Goal: Task Accomplishment & Management: Manage account settings

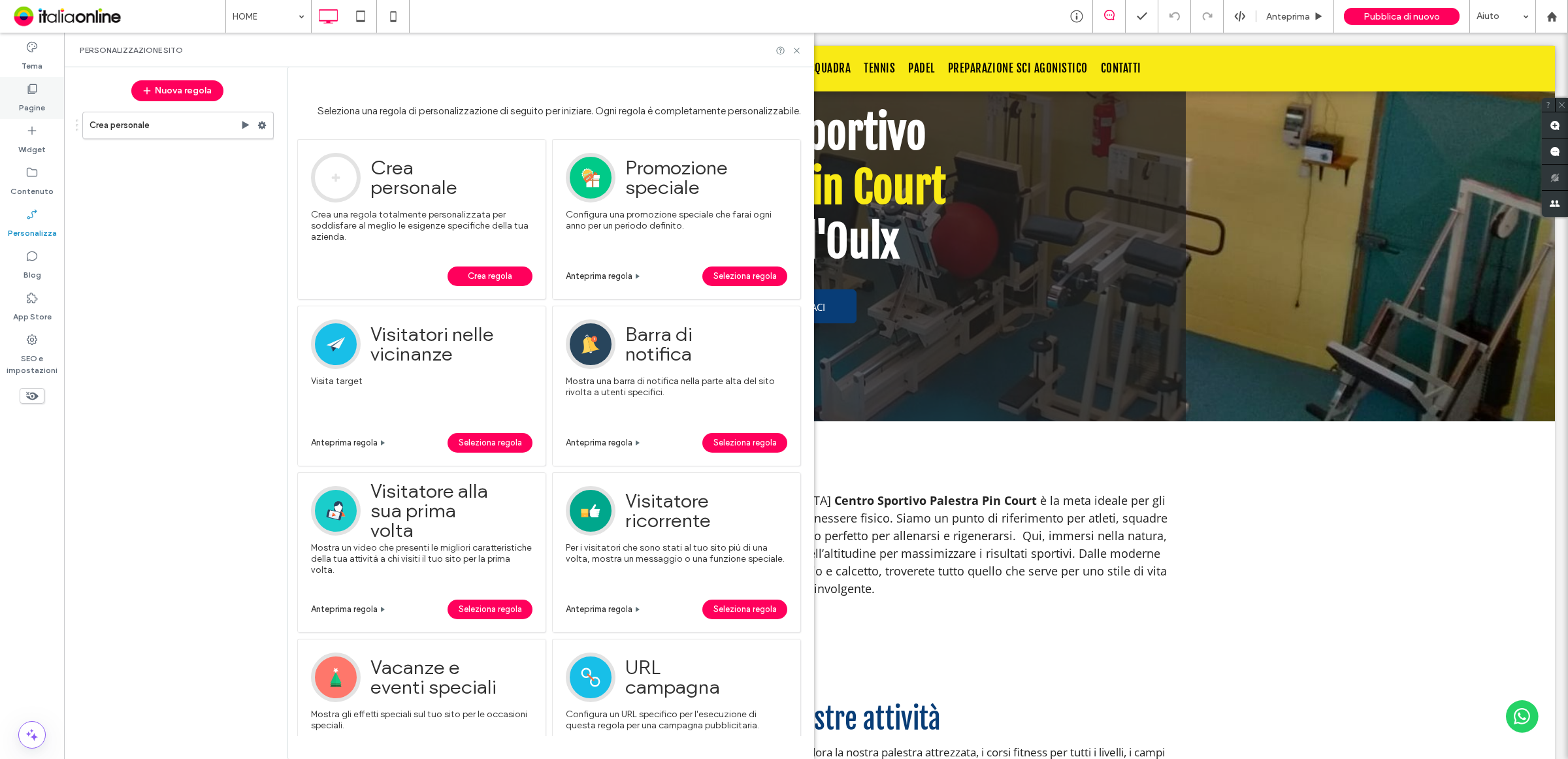
drag, startPoint x: 34, startPoint y: 102, endPoint x: 992, endPoint y: 258, distance: 970.6
click at [34, 102] on label "Pagine" at bounding box center [32, 104] width 26 height 18
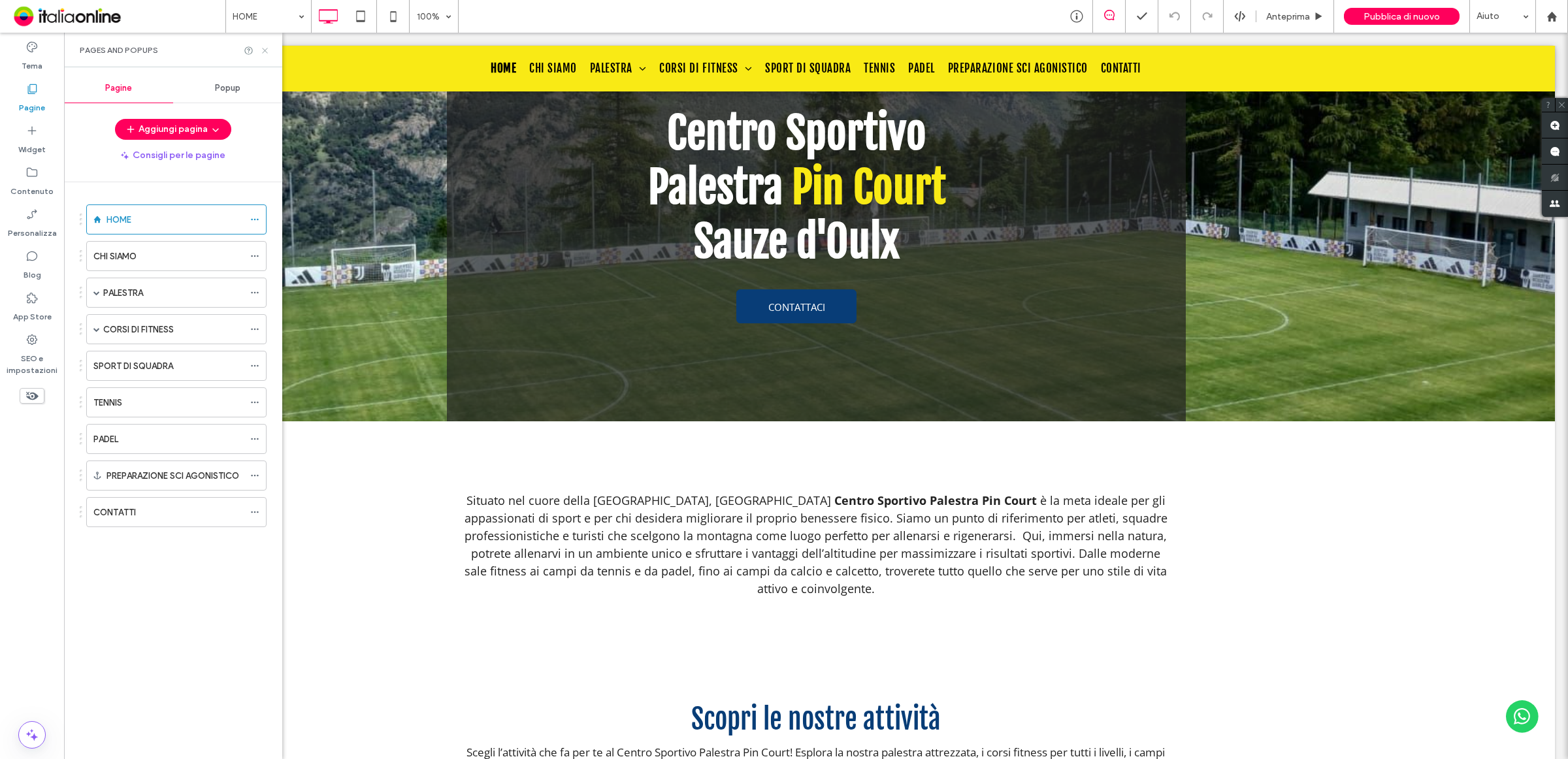
click at [262, 53] on icon at bounding box center [265, 51] width 10 height 10
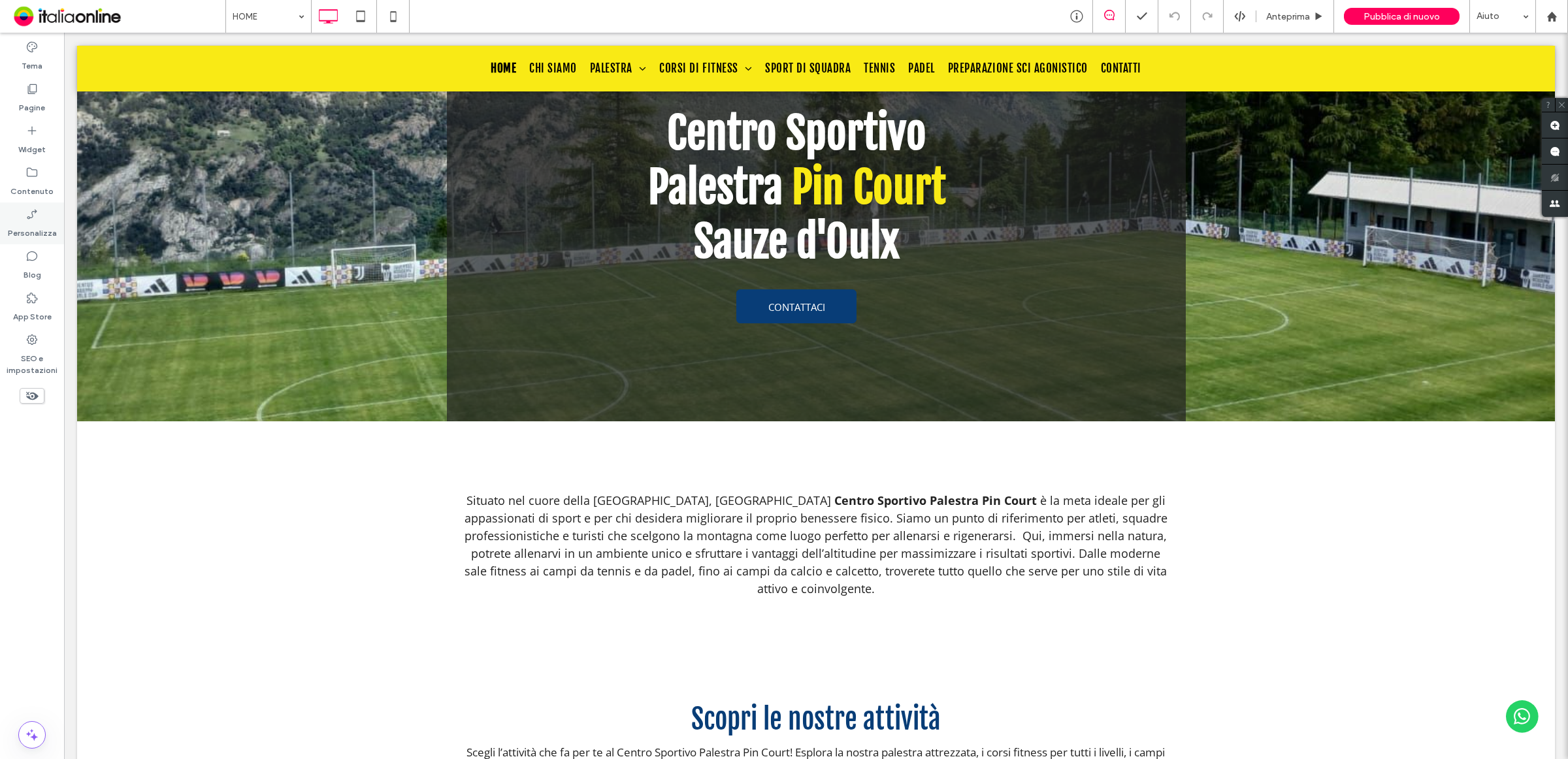
drag, startPoint x: 31, startPoint y: 227, endPoint x: 418, endPoint y: 127, distance: 399.7
click at [31, 227] on label "Personalizza" at bounding box center [32, 230] width 49 height 18
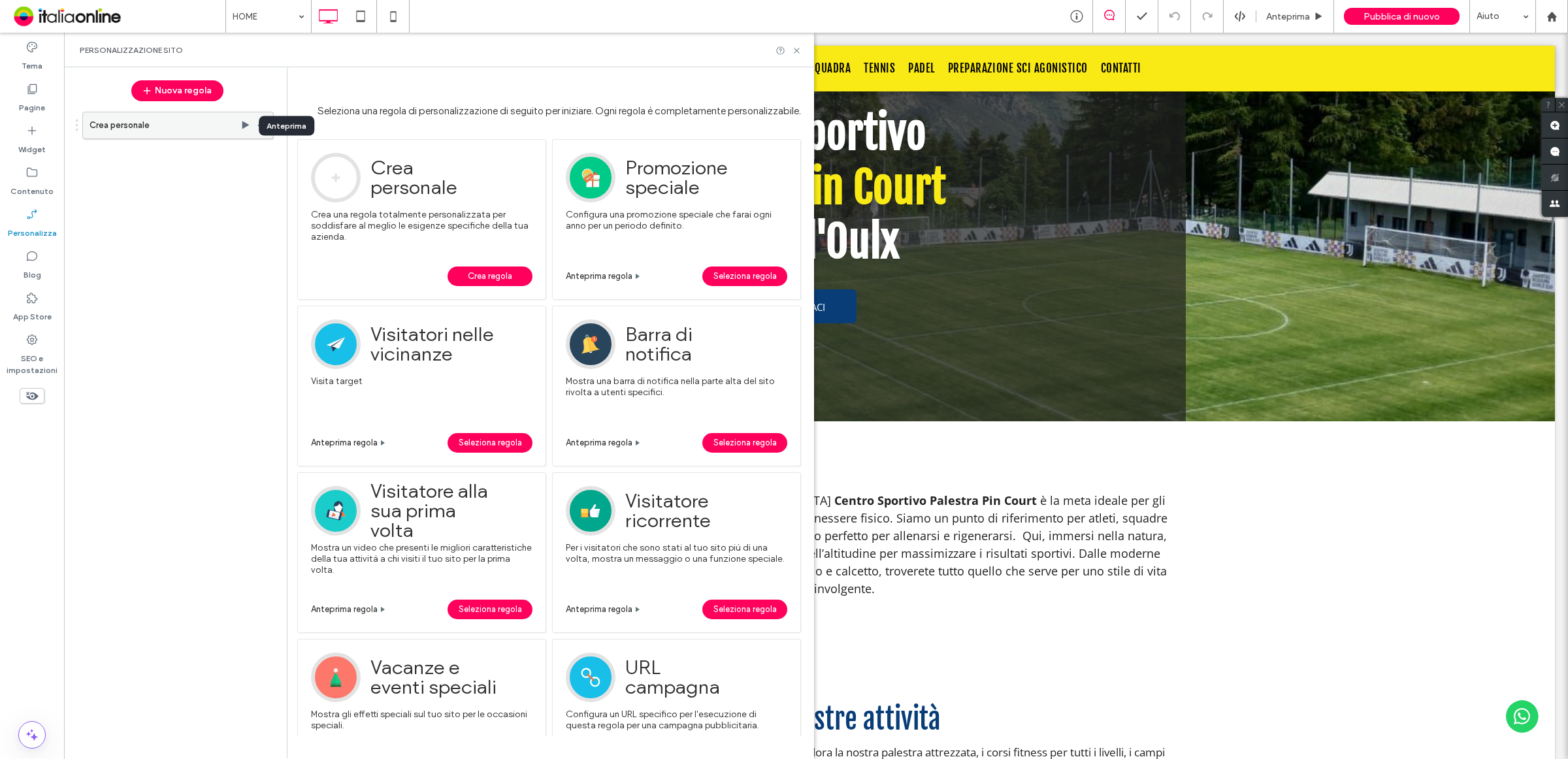
drag, startPoint x: 239, startPoint y: 122, endPoint x: 473, endPoint y: 150, distance: 235.7
click at [240, 122] on icon at bounding box center [245, 125] width 11 height 11
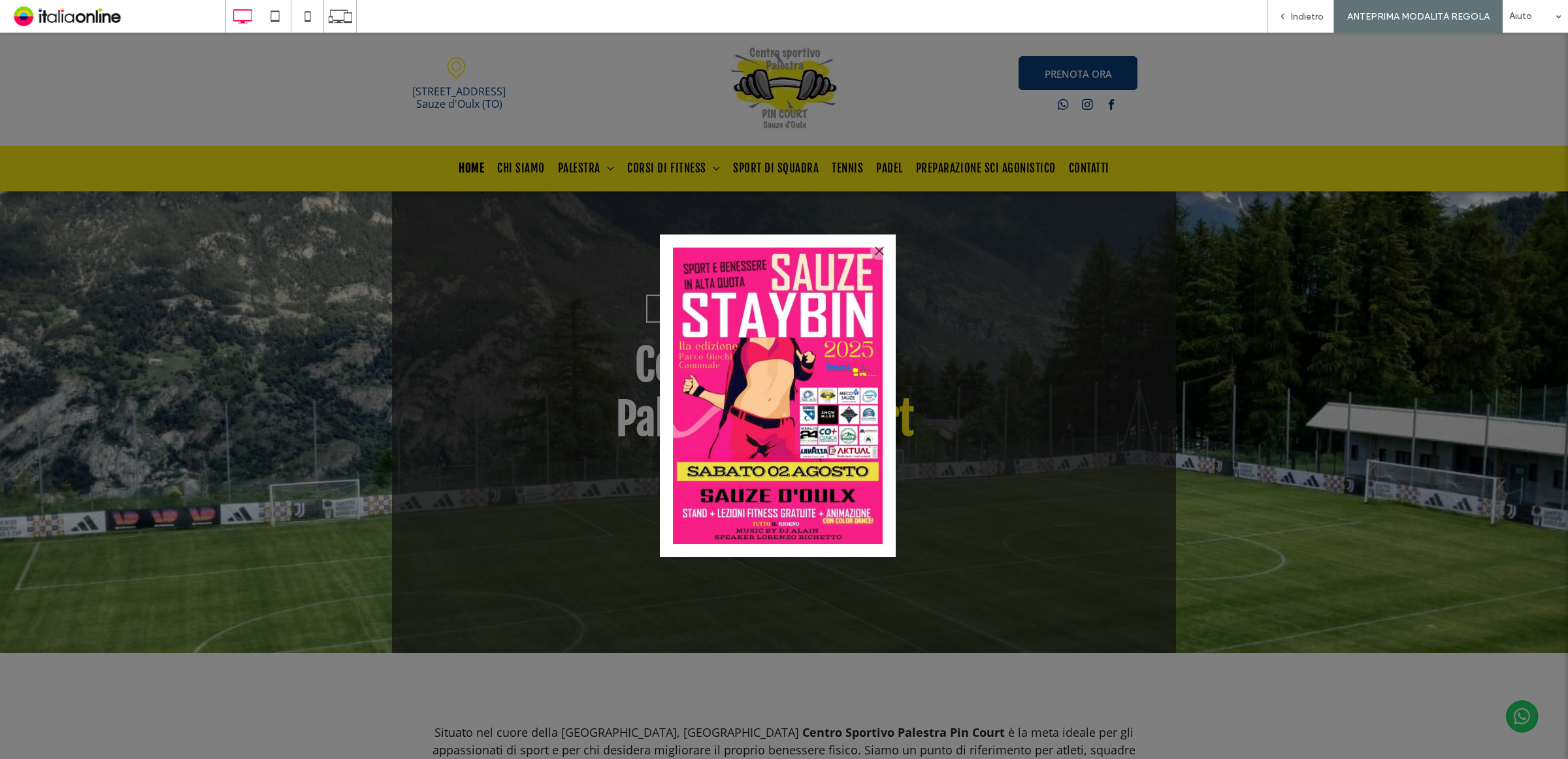
click at [878, 249] on div at bounding box center [879, 251] width 18 height 18
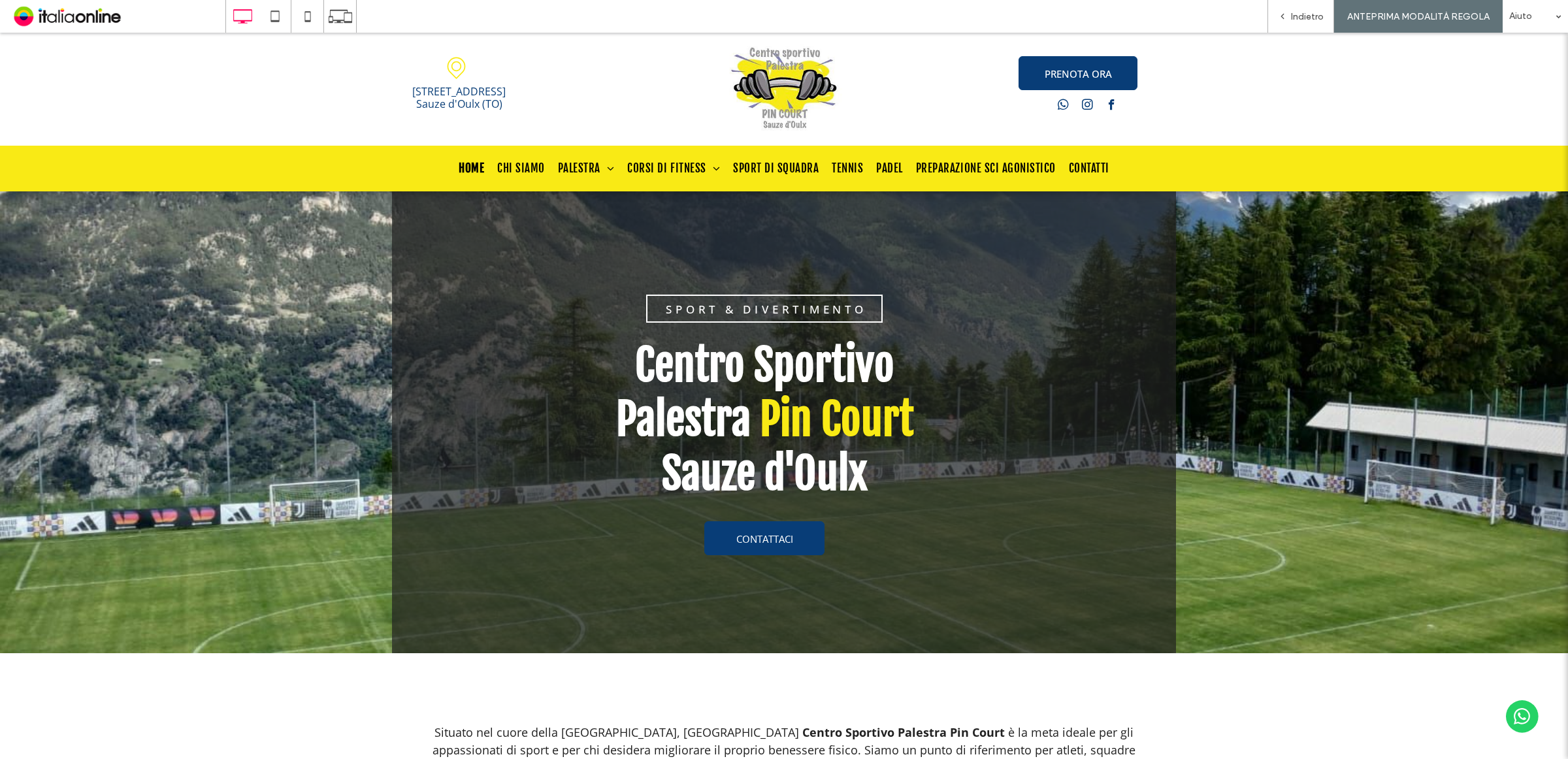
scroll to position [245, 0]
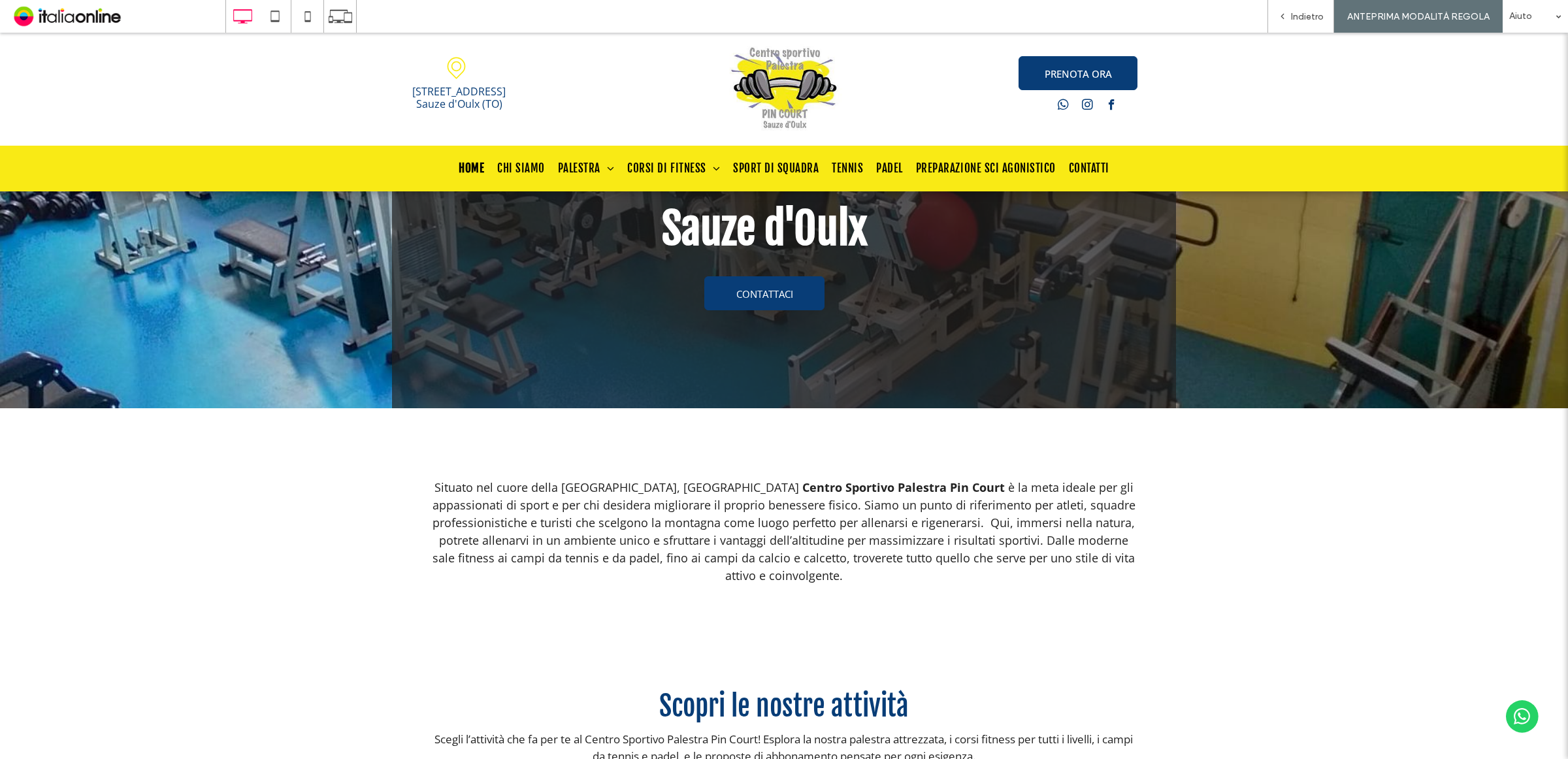
click at [1491, 49] on div "Un disegno in bianco e nero di una puntina da mappa su uno sfondo bianco. Viale…" at bounding box center [784, 89] width 1568 height 113
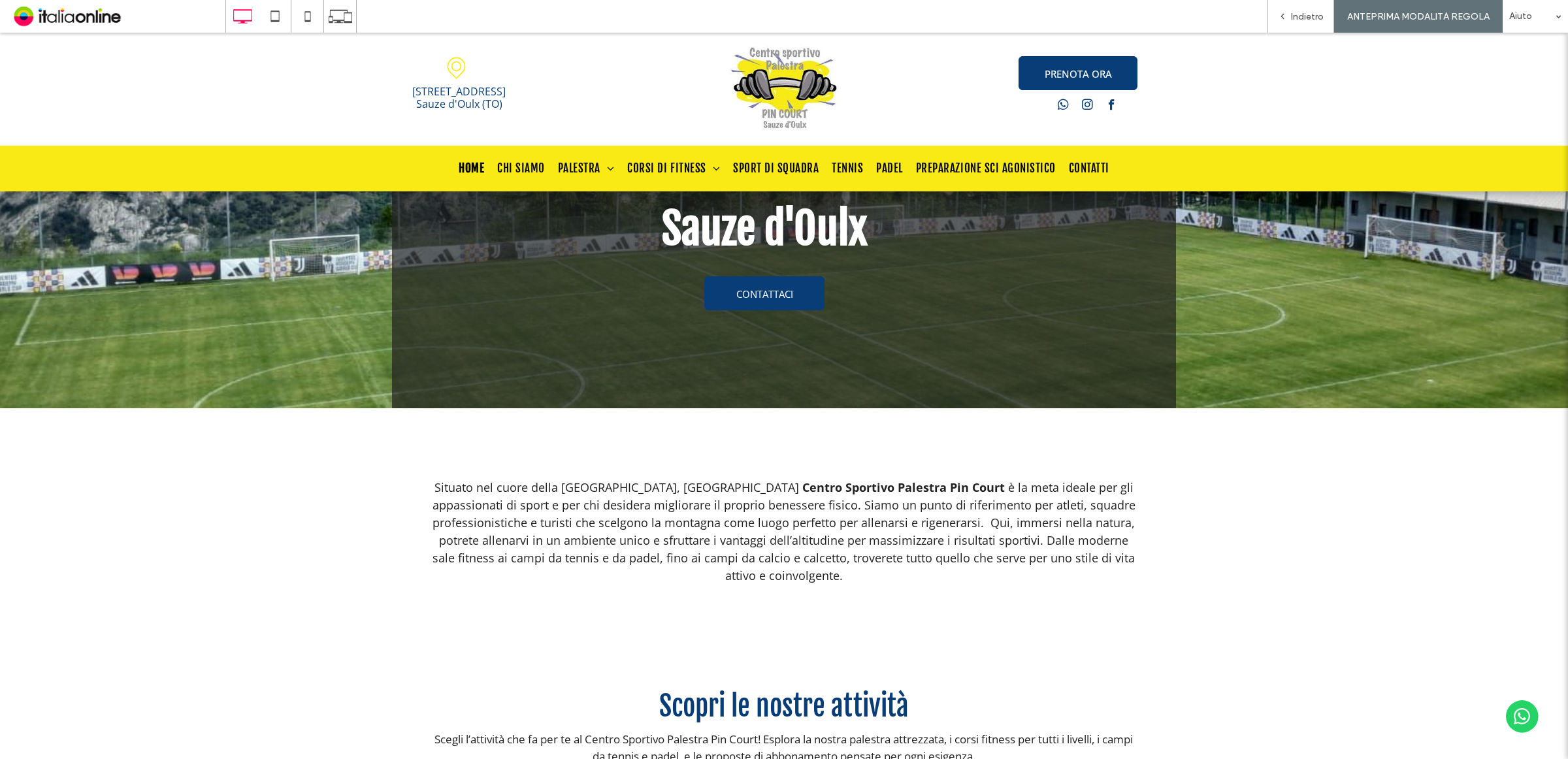
drag, startPoint x: 1436, startPoint y: 11, endPoint x: 1444, endPoint y: 11, distance: 8.0
click at [1436, 11] on span "ANTEPRIMA MODALITÀ REGOLA" at bounding box center [1419, 17] width 142 height 11
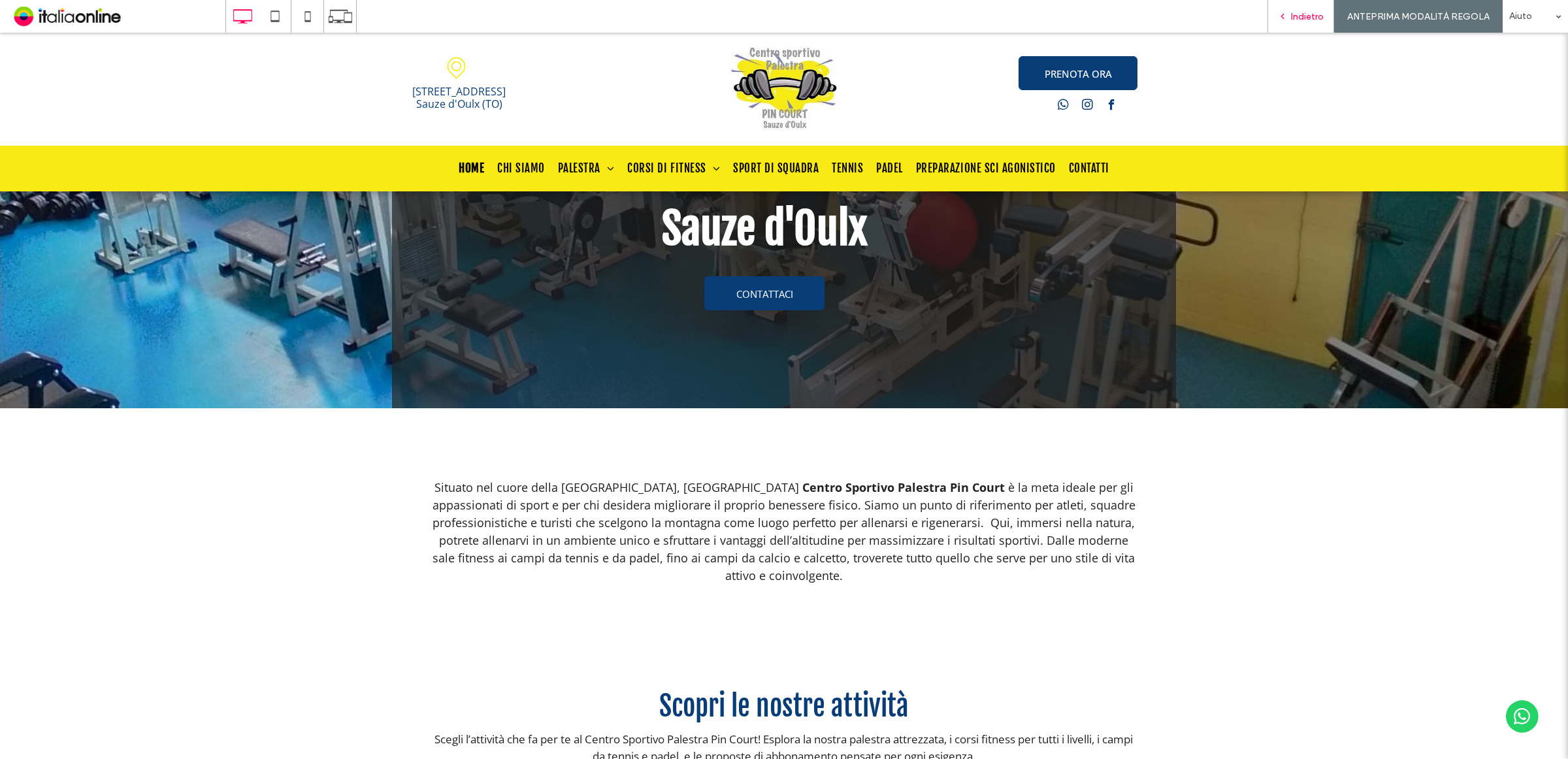
click at [1285, 18] on icon at bounding box center [1283, 16] width 9 height 9
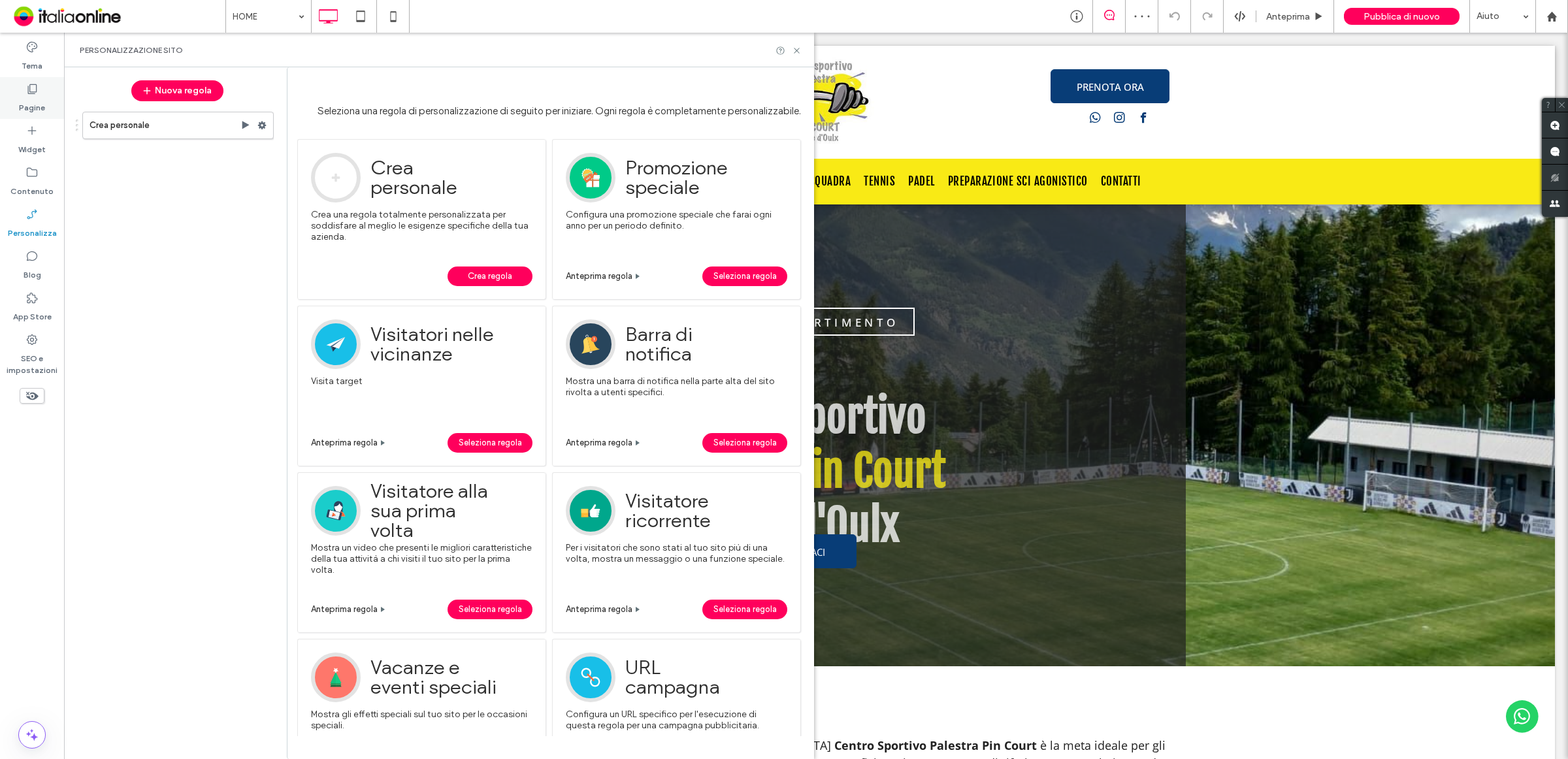
click at [33, 95] on icon at bounding box center [32, 89] width 13 height 13
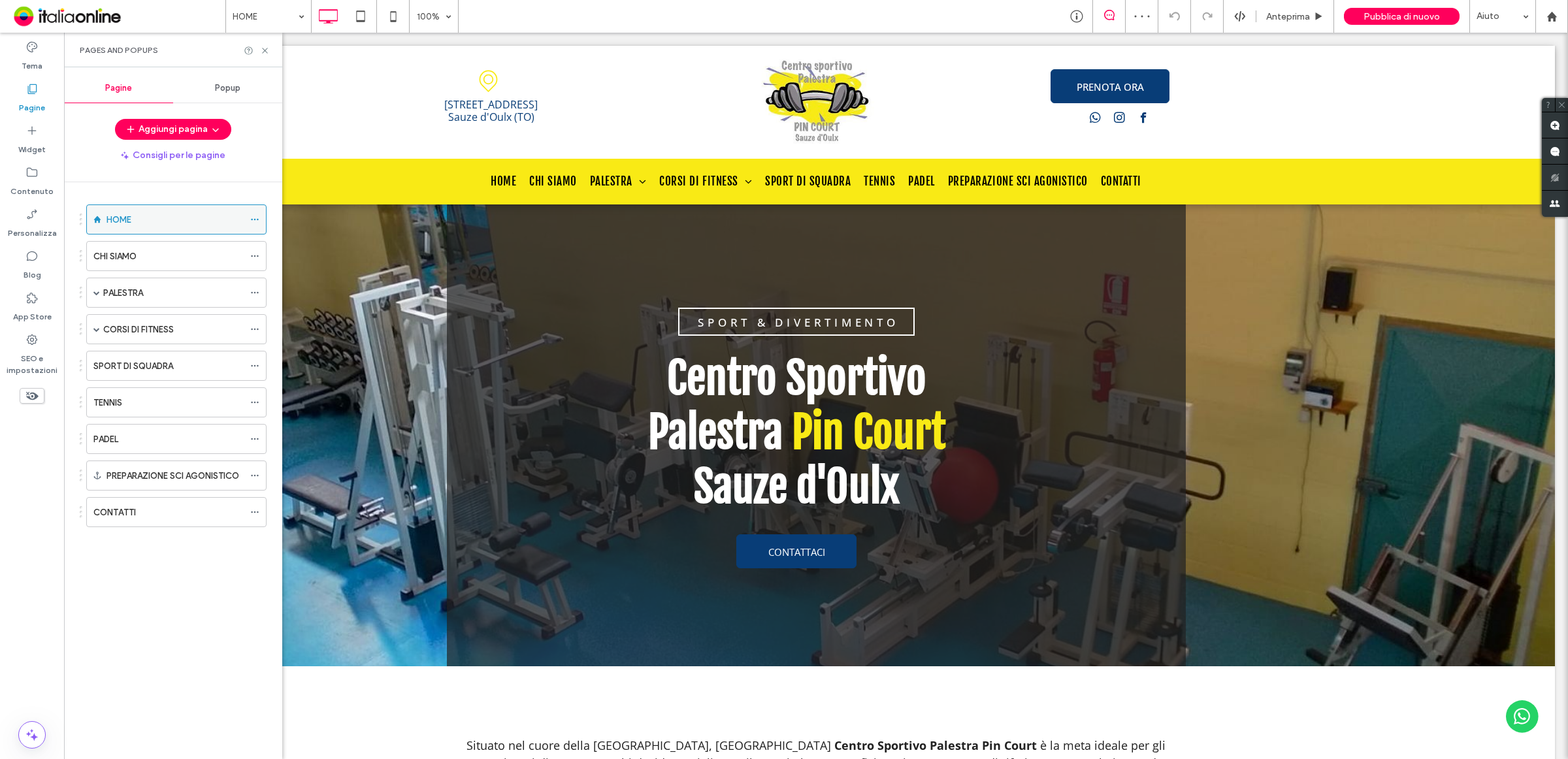
click at [170, 222] on div "HOME" at bounding box center [175, 219] width 137 height 13
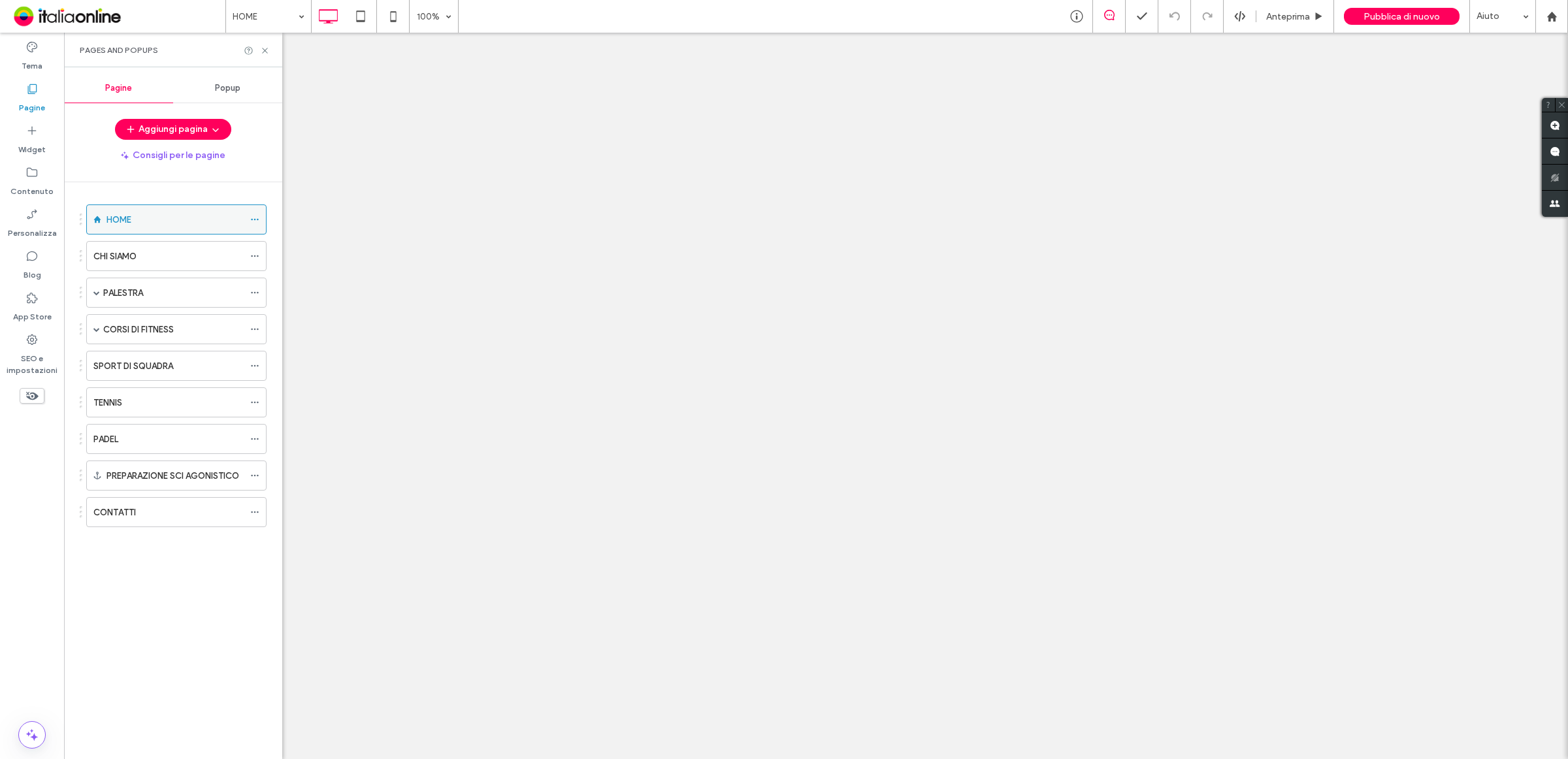
click at [256, 213] on span at bounding box center [254, 220] width 9 height 20
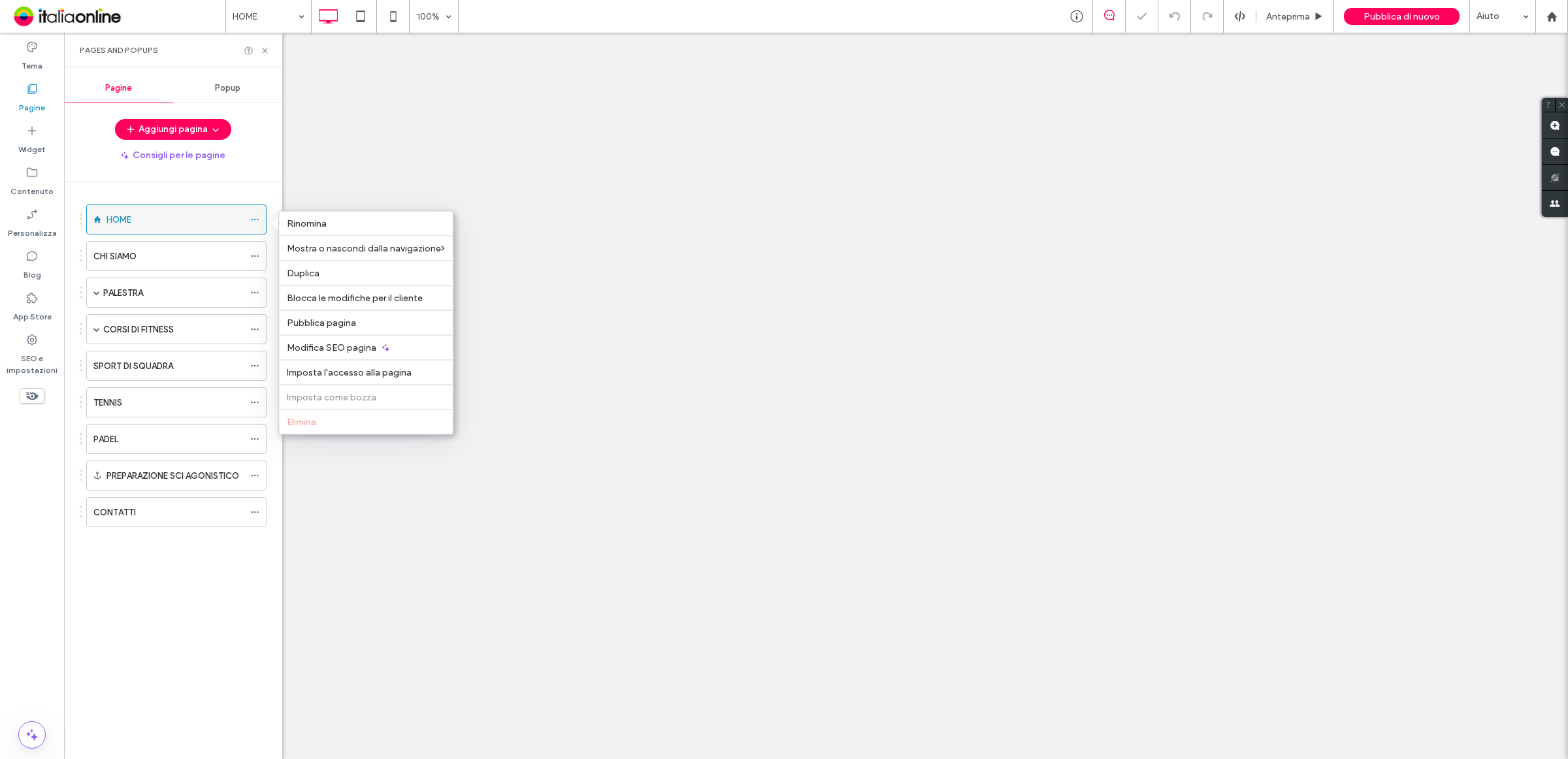
click at [253, 220] on use at bounding box center [254, 220] width 7 height 2
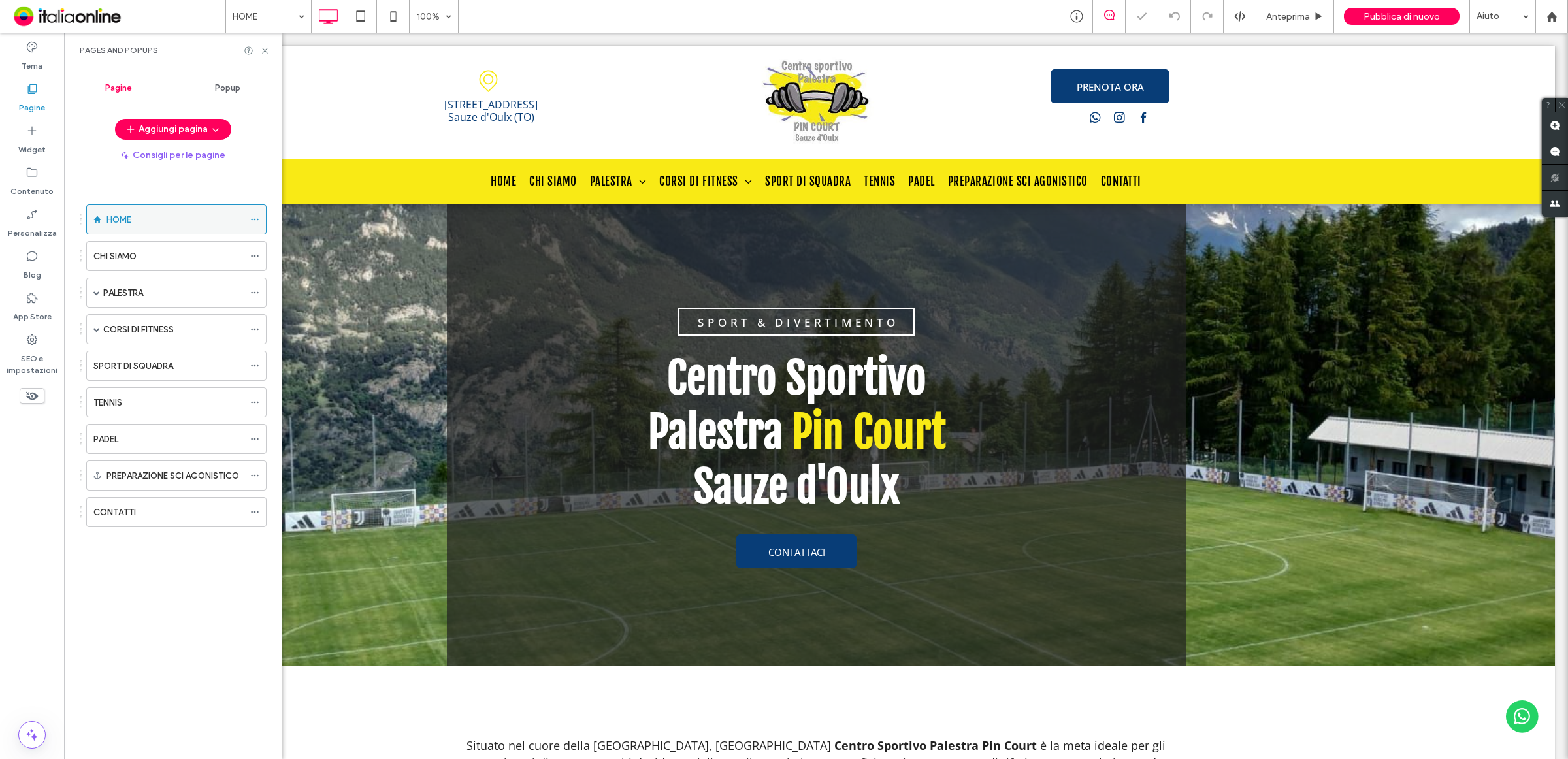
click at [253, 220] on use at bounding box center [254, 220] width 7 height 2
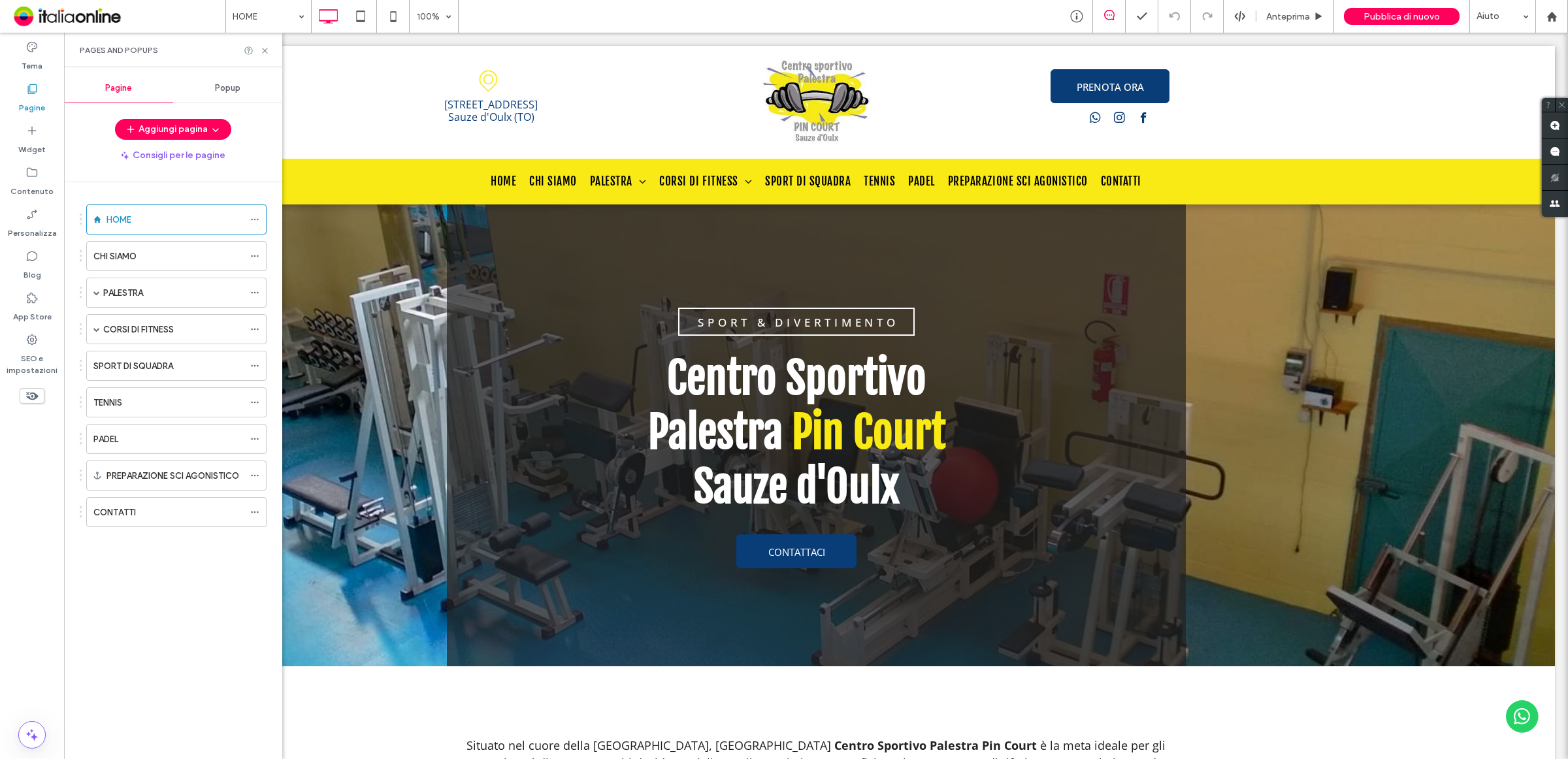
click at [217, 90] on span "Popup" at bounding box center [228, 88] width 25 height 11
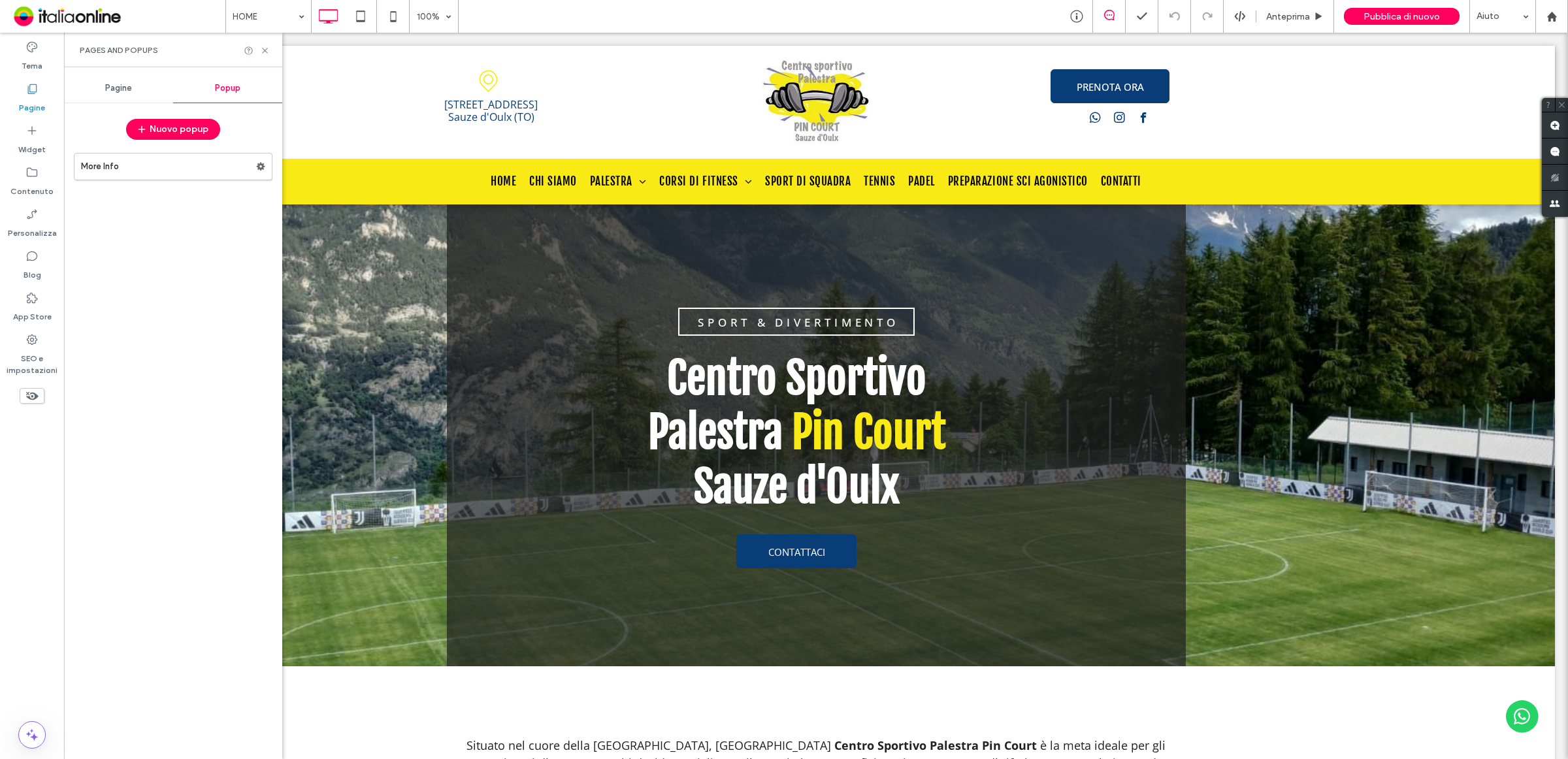
click at [100, 171] on label "More Info" at bounding box center [168, 166] width 175 height 26
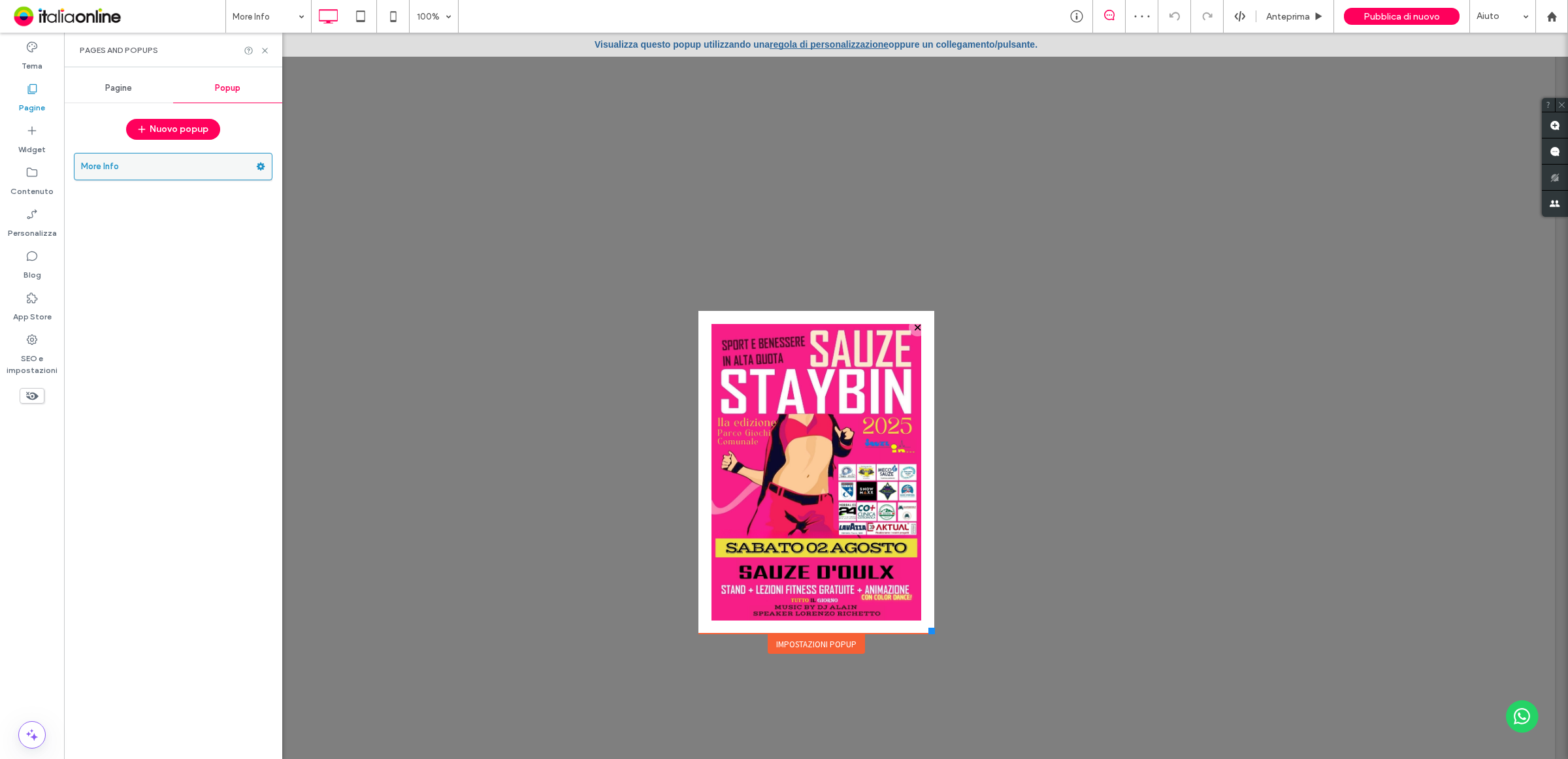
click at [262, 167] on use at bounding box center [261, 166] width 8 height 8
click at [329, 214] on span "Elimina" at bounding box center [318, 218] width 30 height 11
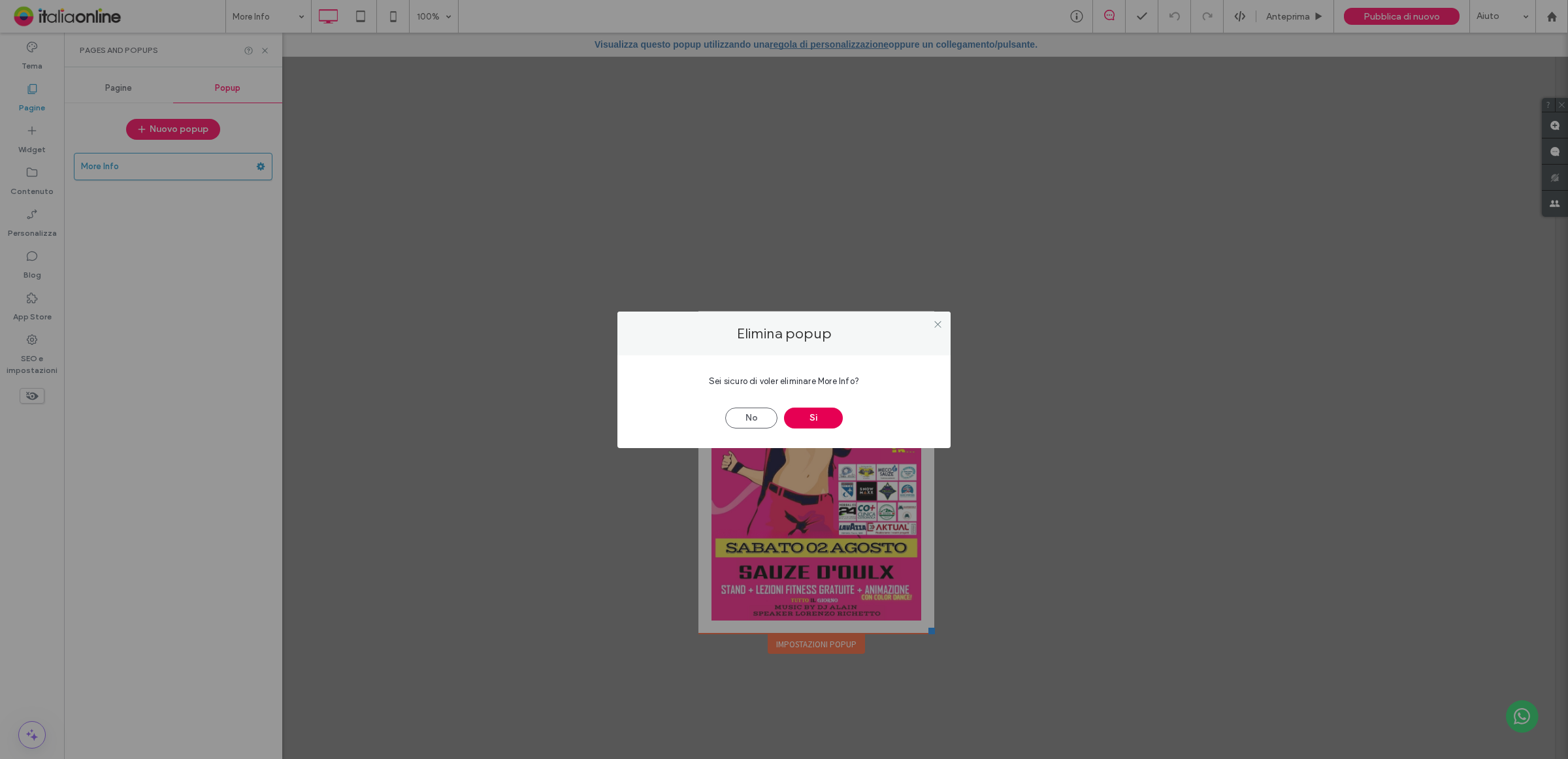
click at [815, 413] on button "Sì" at bounding box center [813, 418] width 58 height 21
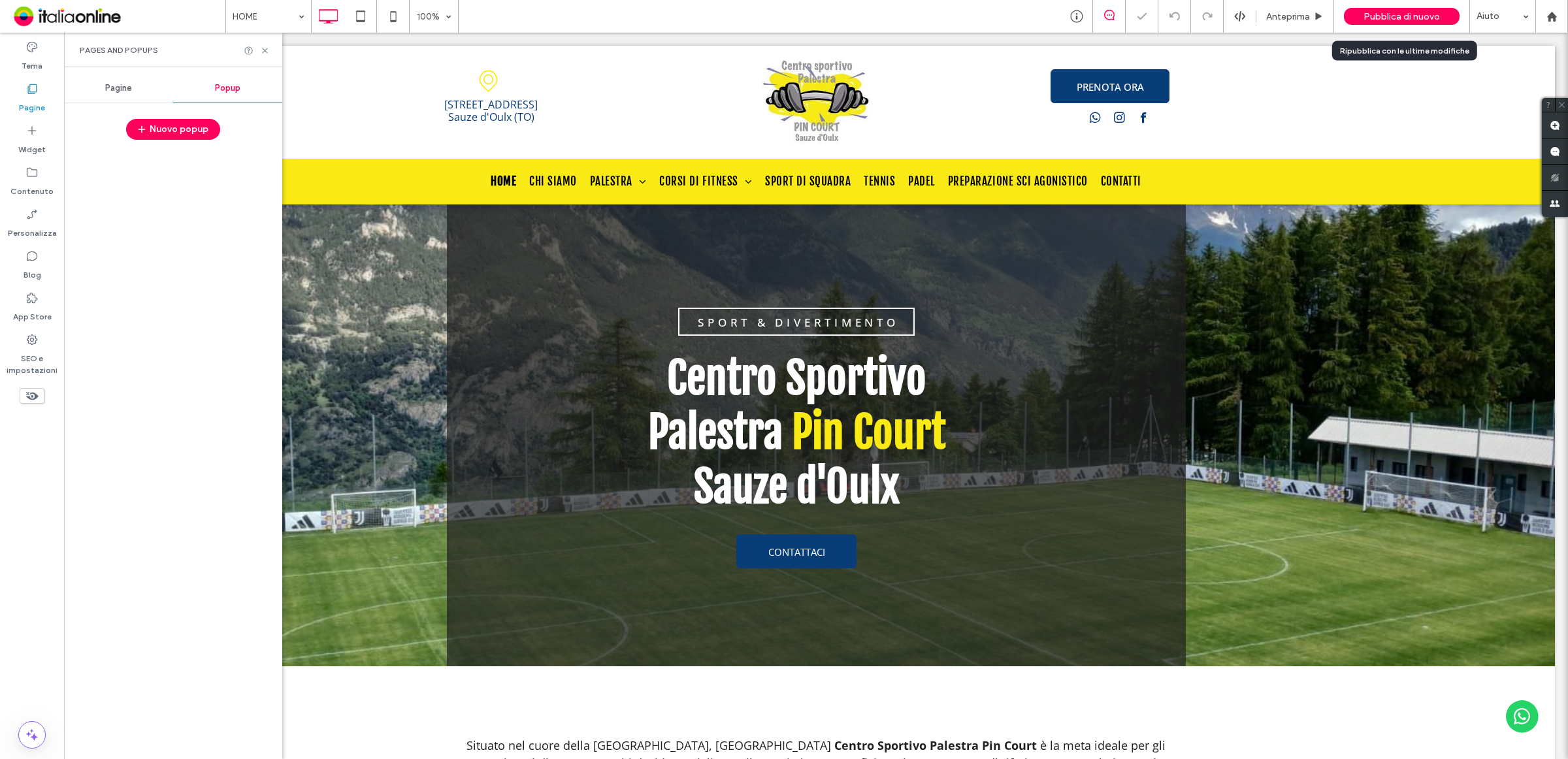
click at [1424, 18] on span "Pubblica di nuovo" at bounding box center [1402, 17] width 77 height 11
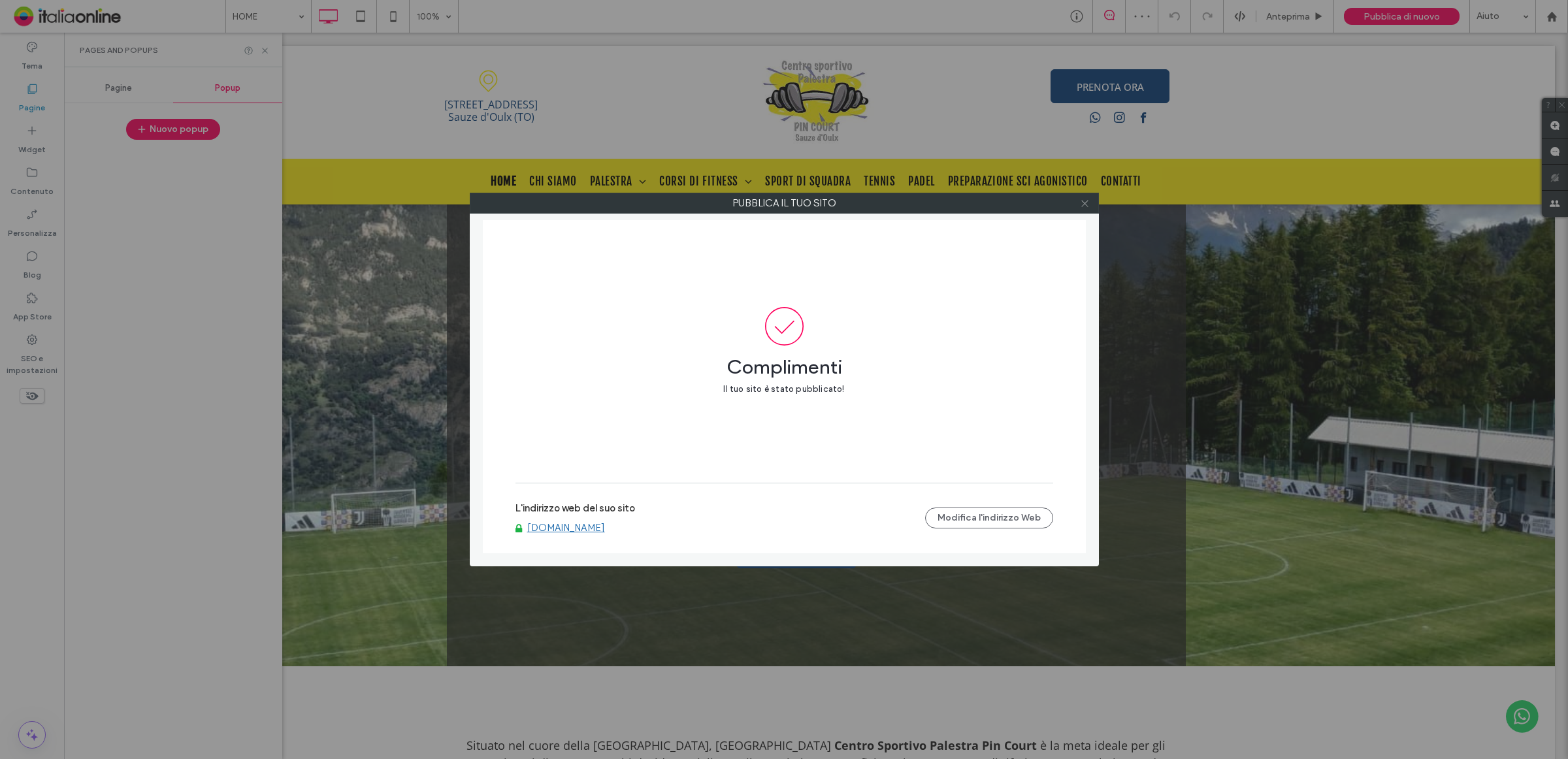
click at [1086, 208] on icon at bounding box center [1085, 203] width 10 height 10
